Goal: Information Seeking & Learning: Learn about a topic

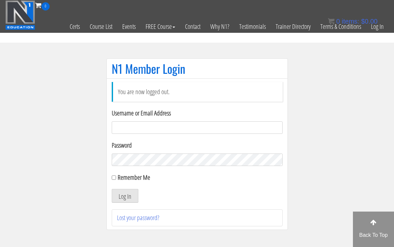
type input "hillary432@hotmail.com"
click at [125, 196] on button "Log In" at bounding box center [125, 196] width 27 height 14
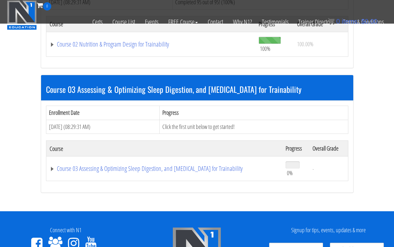
scroll to position [390, 0]
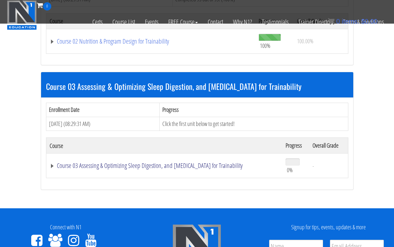
click at [157, 165] on link "Course 03 Assessing & Optimizing Sleep Digestion, and [MEDICAL_DATA] for Traina…" at bounding box center [164, 166] width 229 height 7
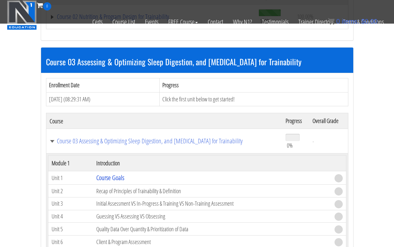
scroll to position [415, 0]
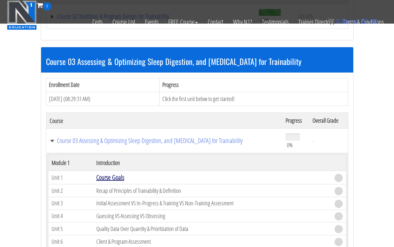
click at [117, 175] on link "Course Goals" at bounding box center [110, 177] width 28 height 9
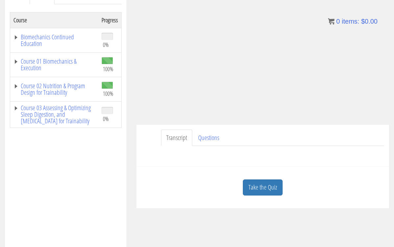
scroll to position [105, 0]
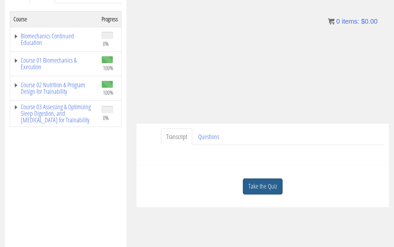
click at [263, 188] on link "Take the Quiz" at bounding box center [263, 187] width 40 height 16
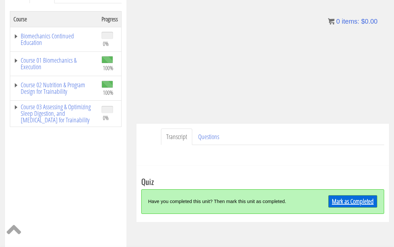
click at [340, 206] on link "Mark as Completed" at bounding box center [352, 202] width 49 height 12
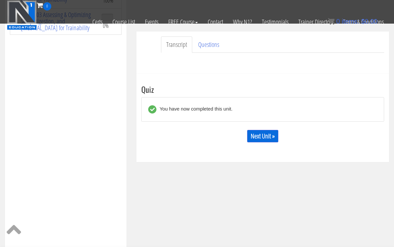
scroll to position [156, 0]
click at [262, 137] on link "Next Unit »" at bounding box center [262, 136] width 31 height 12
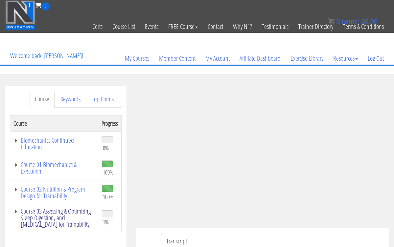
click at [77, 219] on link "Course 03 Assessing & Optimizing Sleep Digestion, and [MEDICAL_DATA] for Traina…" at bounding box center [53, 218] width 81 height 20
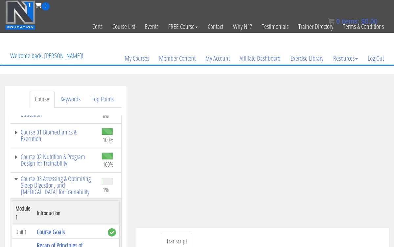
scroll to position [71, 0]
